Goal: Information Seeking & Learning: Find specific fact

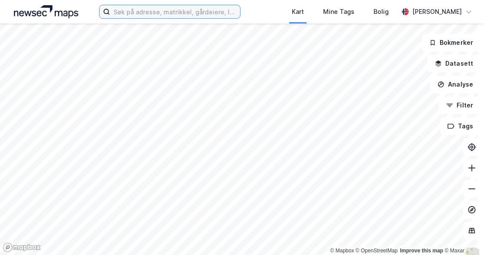
click at [175, 7] on input at bounding box center [175, 11] width 130 height 13
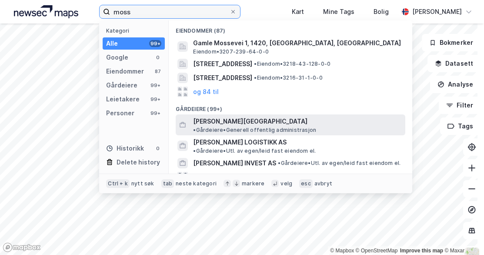
type input "moss"
click at [223, 120] on span "[PERSON_NAME][GEOGRAPHIC_DATA]" at bounding box center [250, 121] width 114 height 10
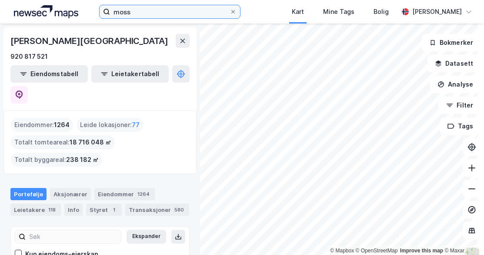
click at [141, 10] on input "moss" at bounding box center [170, 11] width 120 height 13
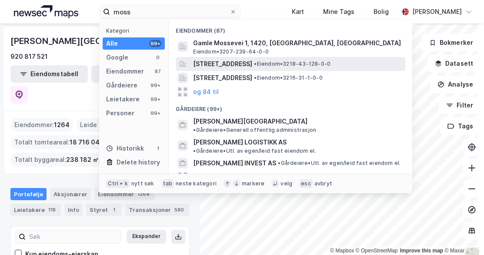
click at [222, 65] on span "[STREET_ADDRESS]" at bounding box center [222, 64] width 59 height 10
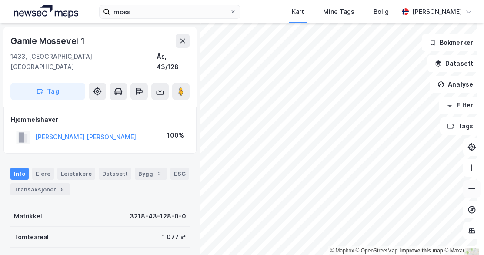
click at [471, 191] on button at bounding box center [472, 188] width 17 height 17
click at [468, 191] on icon at bounding box center [472, 189] width 9 height 9
drag, startPoint x: 462, startPoint y: 191, endPoint x: 463, endPoint y: 186, distance: 4.8
click at [468, 188] on icon at bounding box center [472, 189] width 9 height 9
click at [469, 187] on icon at bounding box center [472, 189] width 9 height 9
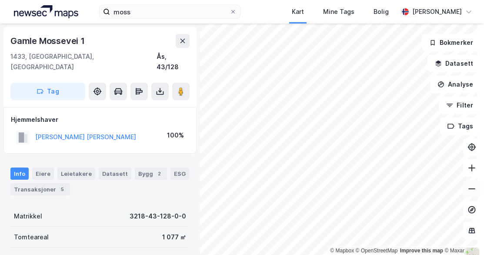
click at [472, 186] on button at bounding box center [472, 188] width 17 height 17
click at [464, 191] on button at bounding box center [472, 188] width 17 height 17
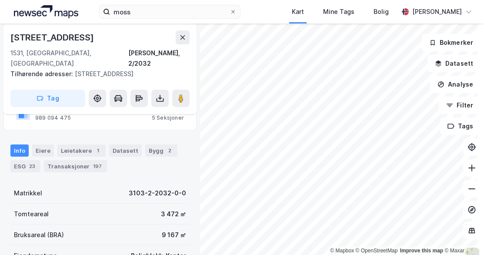
scroll to position [131, 0]
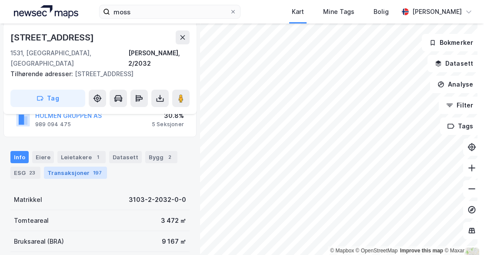
click at [91, 168] on div "197" at bounding box center [97, 172] width 12 height 9
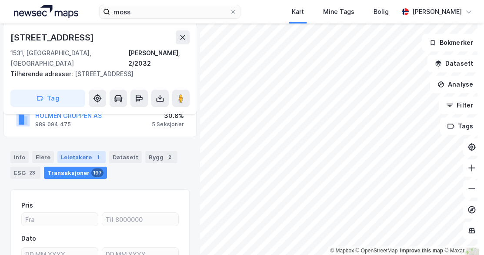
click at [76, 151] on div "Leietakere 1" at bounding box center [81, 157] width 48 height 12
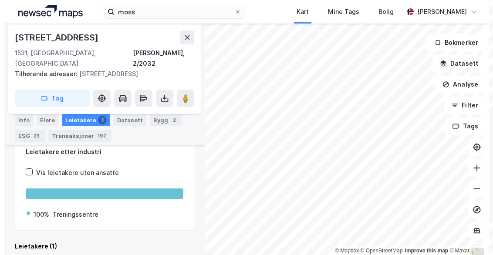
scroll to position [228, 0]
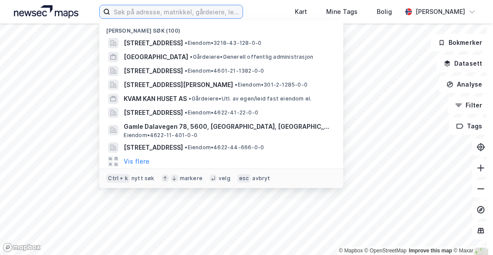
click at [148, 13] on input at bounding box center [176, 11] width 132 height 13
paste input "[STREET_ADDRESS]"
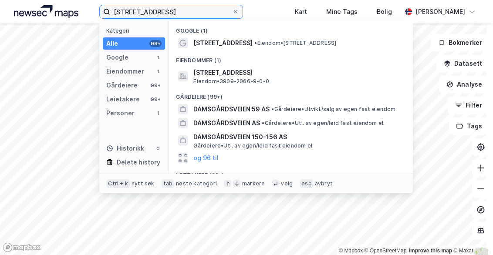
click at [183, 7] on input "[STREET_ADDRESS]" at bounding box center [171, 11] width 122 height 13
click at [118, 11] on input "[STREET_ADDRESS]" at bounding box center [171, 11] width 122 height 13
click at [188, 14] on input "[STREET_ADDRESS]" at bounding box center [171, 11] width 122 height 13
click at [146, 13] on input "[STREET_ADDRESS]" at bounding box center [171, 11] width 122 height 13
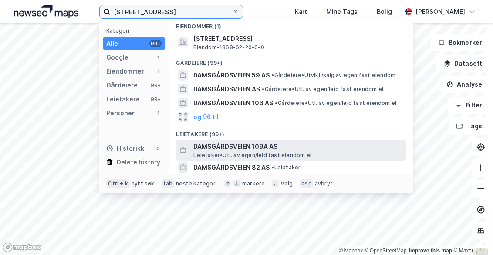
scroll to position [44, 0]
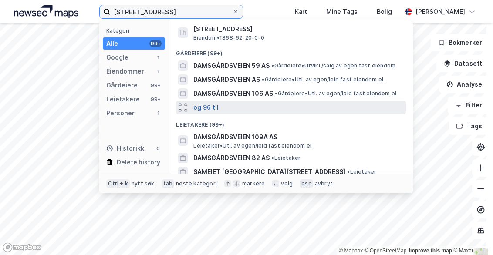
type input "[STREET_ADDRESS]"
click at [210, 108] on button "og 96 til" at bounding box center [205, 107] width 25 height 10
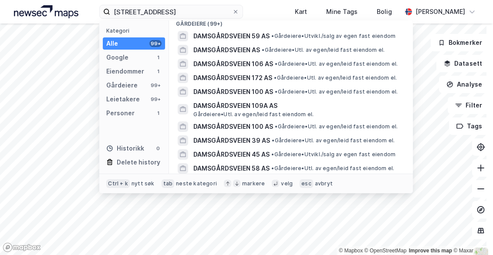
scroll to position [0, 0]
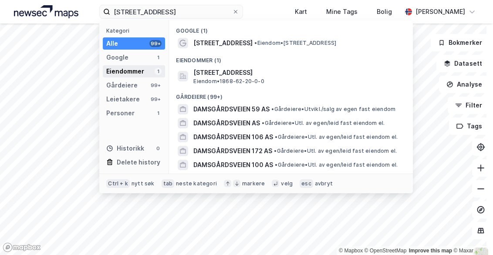
click at [134, 71] on div "Eiendommer" at bounding box center [125, 71] width 38 height 10
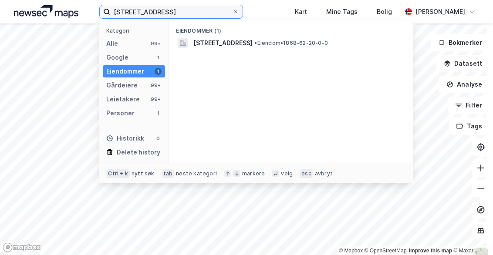
drag, startPoint x: 210, startPoint y: 17, endPoint x: 104, endPoint y: 15, distance: 105.3
click at [104, 15] on label "[STREET_ADDRESS]" at bounding box center [171, 12] width 144 height 14
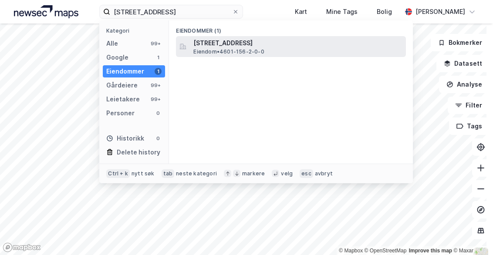
click at [195, 46] on span "[STREET_ADDRESS]" at bounding box center [297, 43] width 209 height 10
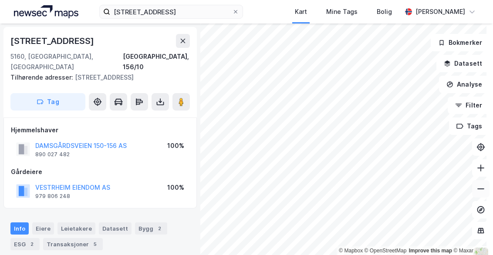
click at [472, 188] on button at bounding box center [480, 188] width 17 height 17
click at [187, 37] on button at bounding box center [183, 41] width 14 height 14
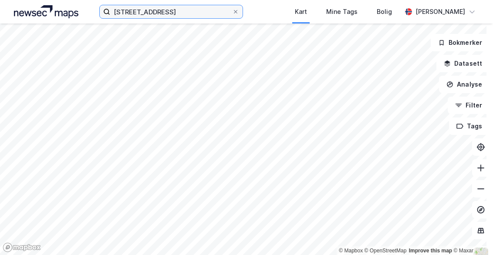
drag, startPoint x: 182, startPoint y: 14, endPoint x: 42, endPoint y: 9, distance: 139.8
click at [41, 9] on div "[STREET_ADDRESS] Kart Mine Tags Bolig [PERSON_NAME]" at bounding box center [246, 12] width 493 height 24
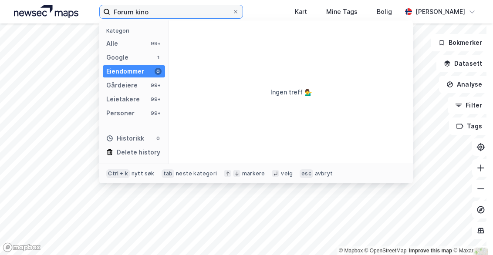
drag, startPoint x: 178, startPoint y: 10, endPoint x: 77, endPoint y: 6, distance: 100.6
click at [77, 6] on div "Forum kino Kategori Alle 99+ Google 1 Eiendommer 0 Gårdeiere 99+ Leietakere 99+…" at bounding box center [246, 12] width 493 height 24
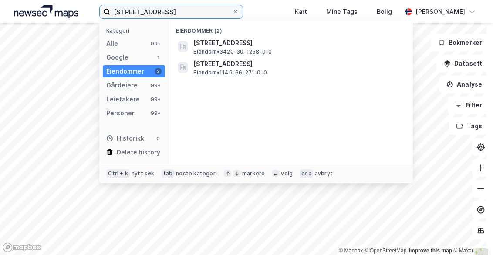
type input "[STREET_ADDRESS]"
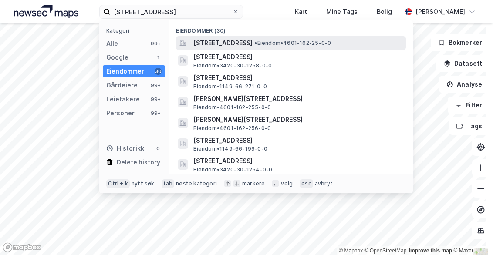
click at [244, 45] on span "[STREET_ADDRESS]" at bounding box center [222, 43] width 59 height 10
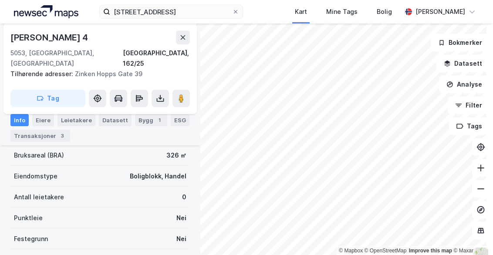
scroll to position [44, 0]
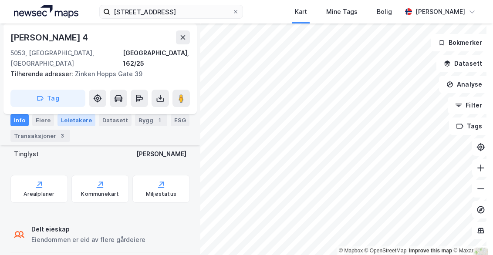
click at [84, 119] on div "Leietakere" at bounding box center [76, 120] width 38 height 12
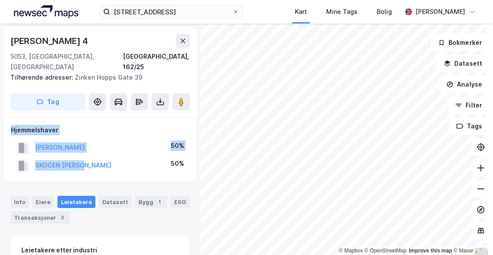
drag, startPoint x: 9, startPoint y: 119, endPoint x: 121, endPoint y: 164, distance: 120.3
click at [121, 164] on div "Hjemmelshaver [PERSON_NAME] 50% SKOGEN OTTO L 50%" at bounding box center [99, 150] width 193 height 64
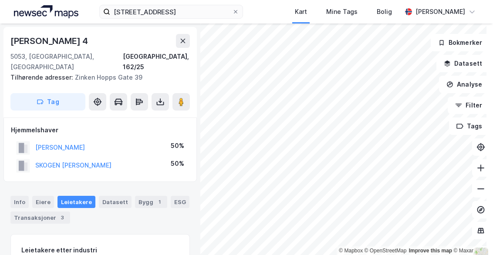
click at [120, 166] on div "Hjemmelshaver [PERSON_NAME] 50% SKOGEN OTTO L 50%" at bounding box center [99, 150] width 193 height 64
drag, startPoint x: 117, startPoint y: 142, endPoint x: 35, endPoint y: 139, distance: 81.9
click at [35, 139] on div "[PERSON_NAME] 50%" at bounding box center [100, 148] width 178 height 18
drag, startPoint x: 35, startPoint y: 139, endPoint x: 102, endPoint y: 121, distance: 69.5
click at [102, 125] on div "Hjemmelshaver" at bounding box center [100, 130] width 178 height 10
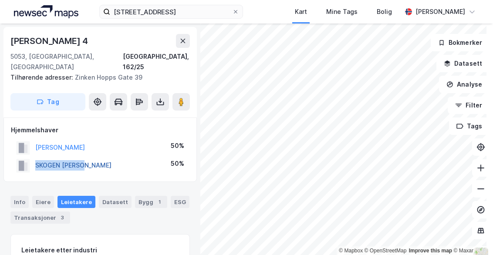
drag, startPoint x: 98, startPoint y: 154, endPoint x: 35, endPoint y: 155, distance: 63.1
click at [35, 157] on div "SKOGEN OTTO L 50%" at bounding box center [100, 166] width 178 height 18
copy button "SKOGEN [PERSON_NAME]"
